Goal: Navigation & Orientation: Find specific page/section

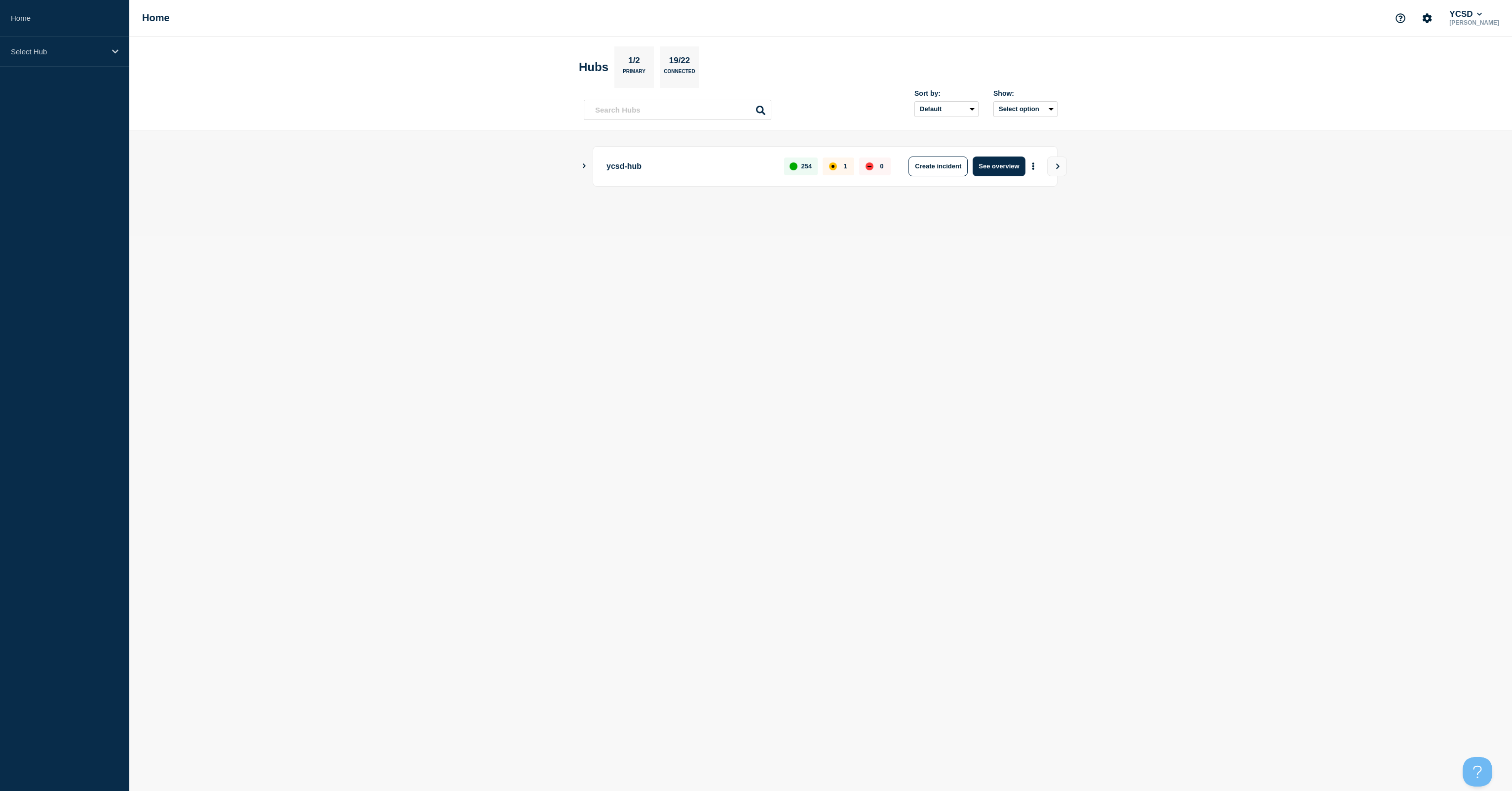
click at [231, 263] on body "Home Select Hub Home YCSD [PERSON_NAME] Hubs 1/2 Primary 19/22 Connected Sort b…" at bounding box center [756, 396] width 1512 height 791
click at [636, 166] on p "ycsd-hub" at bounding box center [689, 166] width 166 height 20
click at [580, 166] on main "ycsd-hub 254 1 0 Create incident See overview" at bounding box center [820, 182] width 1382 height 105
click at [586, 166] on icon "Show Connected Hubs" at bounding box center [584, 166] width 7 height 5
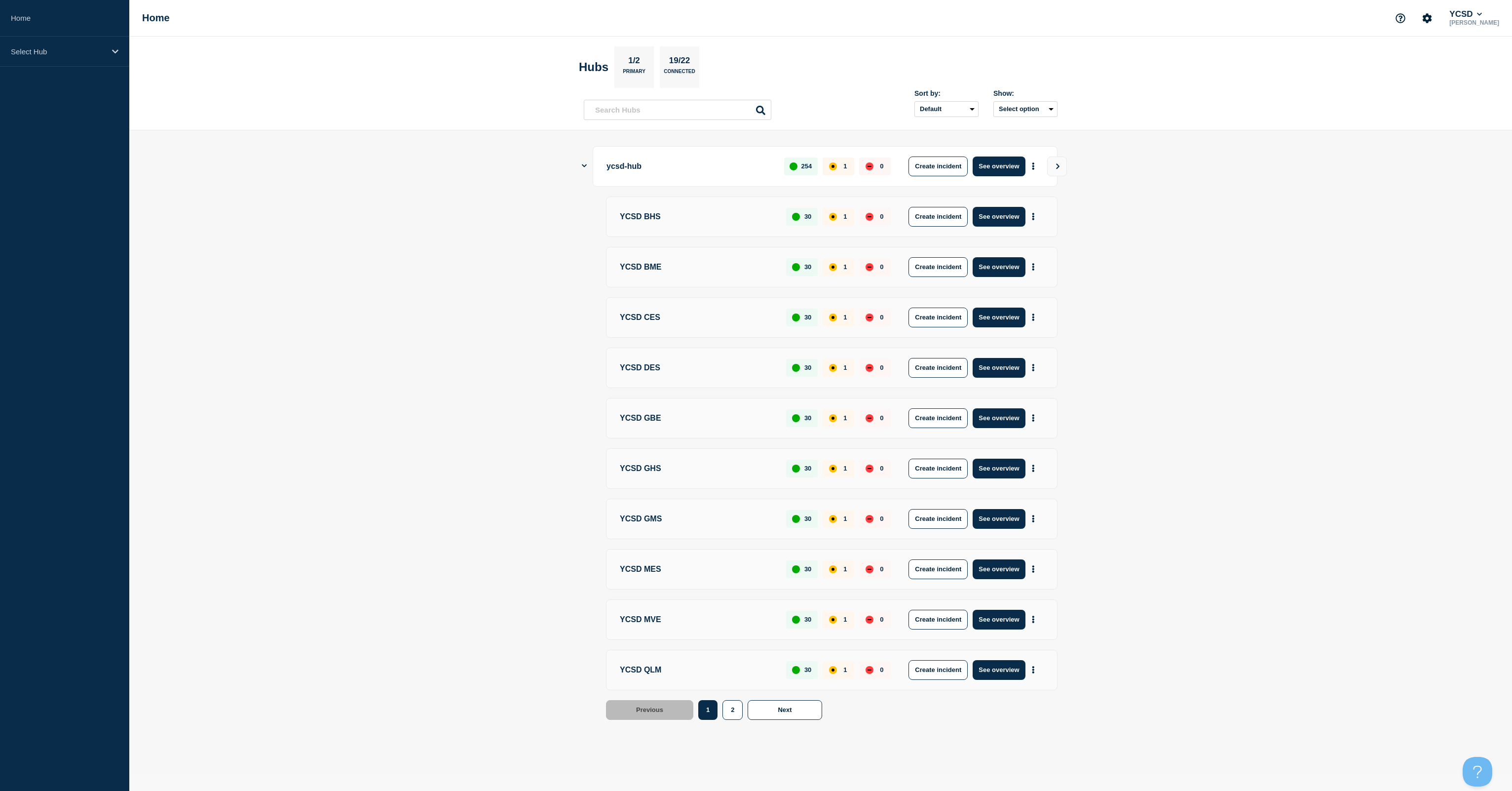
click at [831, 165] on div "affected" at bounding box center [833, 167] width 8 height 8
click at [992, 163] on button "See overview" at bounding box center [998, 166] width 52 height 20
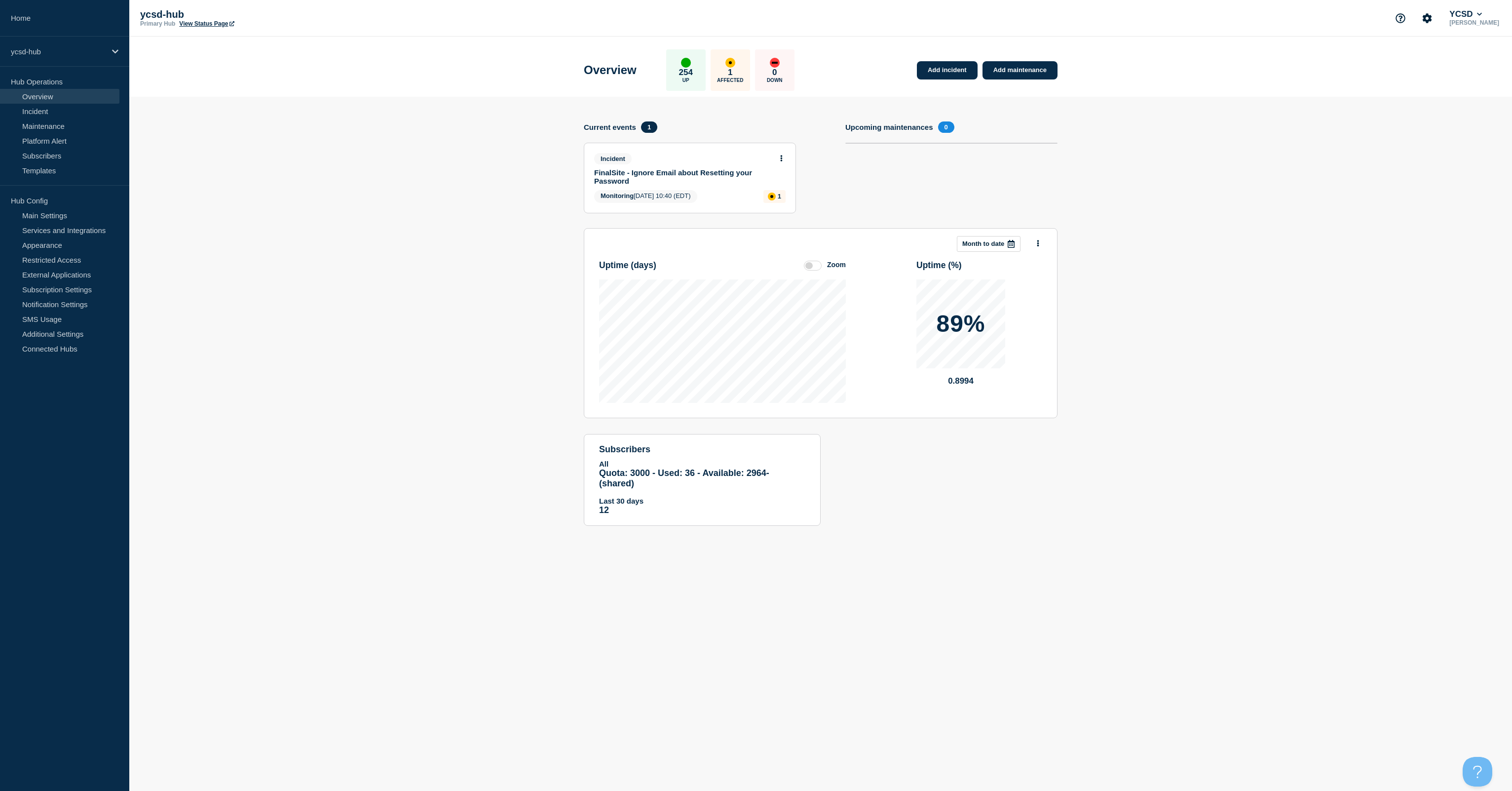
click at [1335, 230] on section "Add incident Add maintenance Current events 1 Incident FinalSite - Ignore Email…" at bounding box center [820, 318] width 1382 height 443
click at [385, 409] on section "Add incident Add maintenance Current events 1 Incident FinalSite - Ignore Email…" at bounding box center [820, 318] width 1382 height 443
